Goal: Task Accomplishment & Management: Manage account settings

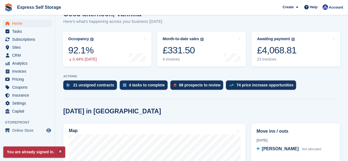
scroll to position [64, 0]
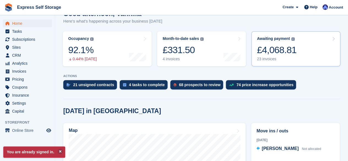
click at [275, 57] on div "23 invoices" at bounding box center [277, 59] width 40 height 5
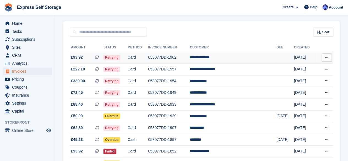
scroll to position [41, 0]
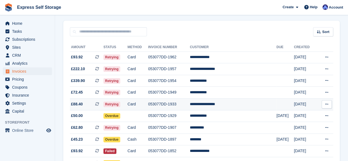
click at [171, 104] on td "053077DD-1933" at bounding box center [169, 105] width 42 height 12
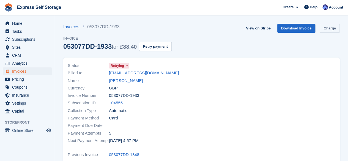
click at [329, 28] on link "Charge" at bounding box center [330, 28] width 20 height 9
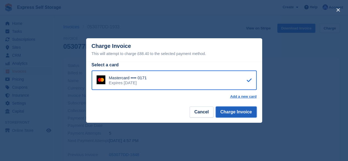
click at [243, 117] on button "Charge Invoice" at bounding box center [236, 111] width 41 height 11
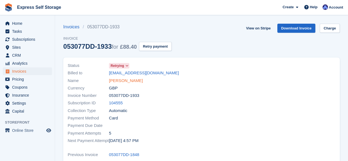
click at [140, 81] on link "Paktin Neamatullah" at bounding box center [126, 81] width 34 height 6
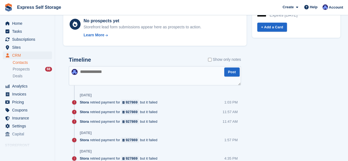
scroll to position [265, 0]
click at [143, 72] on textarea at bounding box center [155, 75] width 172 height 19
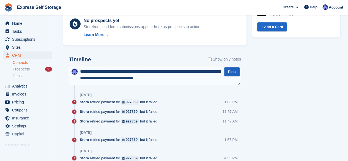
type textarea "**********"
click at [232, 72] on button "Post" at bounding box center [231, 71] width 15 height 9
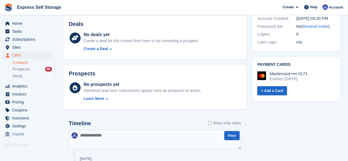
scroll to position [0, 0]
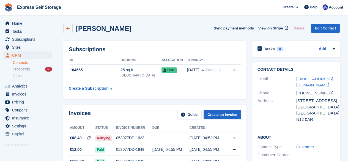
click at [67, 26] on link at bounding box center [67, 28] width 9 height 9
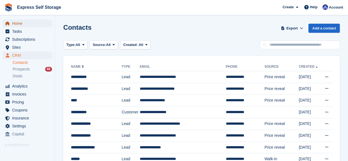
click at [29, 26] on span "Home" at bounding box center [28, 24] width 33 height 8
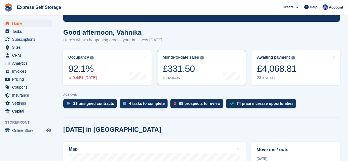
scroll to position [46, 0]
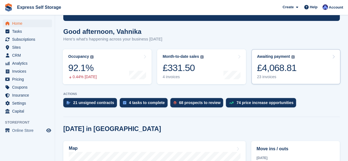
click at [274, 66] on div "£4,068.81" at bounding box center [277, 67] width 40 height 11
